Goal: Information Seeking & Learning: Learn about a topic

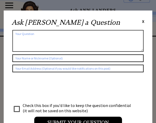
click at [142, 21] on span "X" at bounding box center [143, 21] width 2 height 5
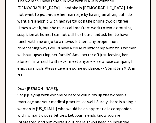
scroll to position [184, 0]
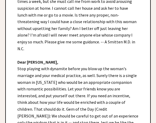
drag, startPoint x: 2, startPoint y: 66, endPoint x: 19, endPoint y: 64, distance: 16.9
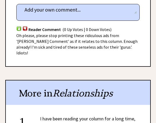
scroll to position [421, 0]
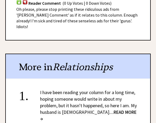
click at [113, 109] on span "READ MORE →" at bounding box center [88, 115] width 96 height 13
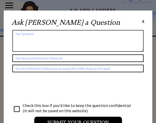
click at [142, 22] on span "X" at bounding box center [143, 21] width 2 height 5
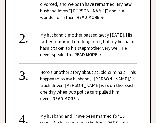
scroll to position [605, 0]
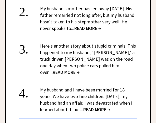
click at [79, 69] on span "READ MORE →" at bounding box center [66, 72] width 27 height 6
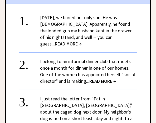
scroll to position [447, 0]
